Goal: Task Accomplishment & Management: Use online tool/utility

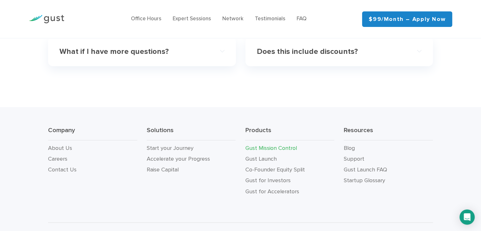
scroll to position [2115, 0]
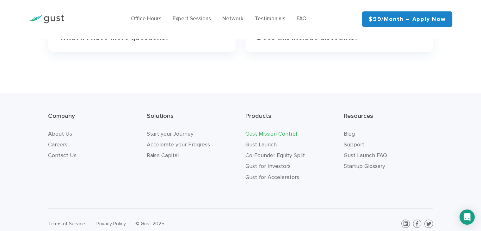
click at [268, 130] on link "Gust Mission Control" at bounding box center [271, 133] width 52 height 7
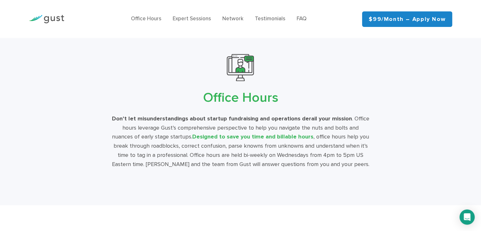
scroll to position [1123, 0]
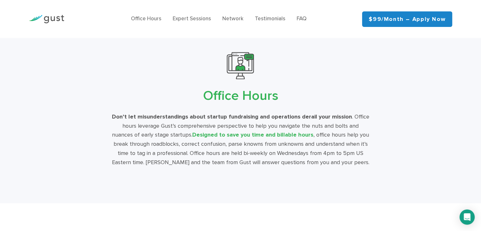
click at [404, 18] on link "$99/month – Apply Now" at bounding box center [407, 18] width 90 height 15
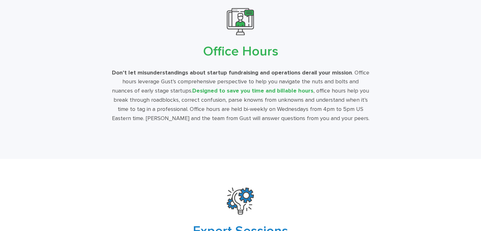
scroll to position [1123, 0]
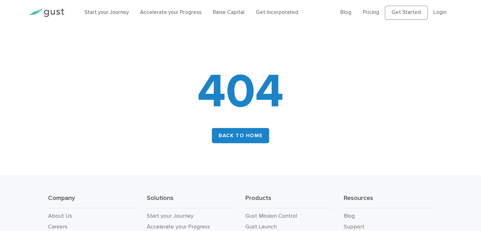
scroll to position [7, 0]
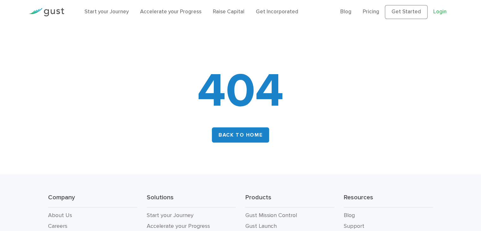
click at [438, 13] on link "Login" at bounding box center [439, 12] width 13 height 6
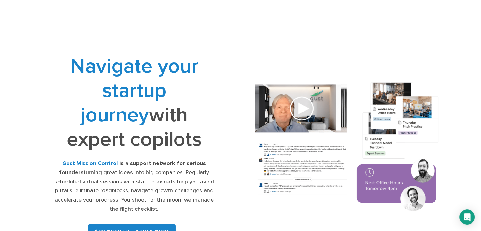
click at [193, 42] on div "Navigate your startup journey with expert copilots Gust Mission Control is a su…" at bounding box center [241, 147] width 448 height 219
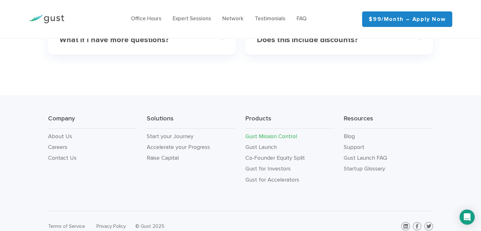
scroll to position [2115, 0]
